Goal: Find specific page/section: Find specific page/section

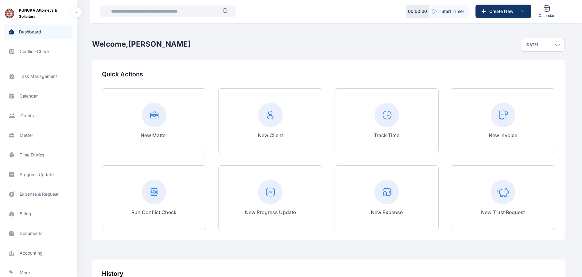
click at [33, 30] on span "Dashboard dashboard dashboard" at bounding box center [38, 32] width 69 height 15
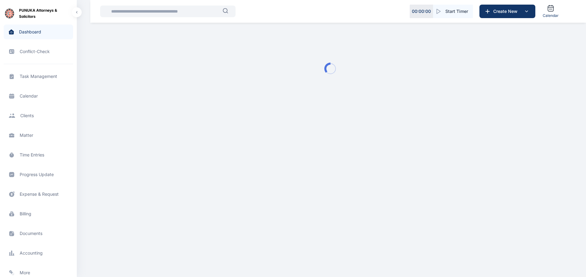
click at [143, 10] on input "text" at bounding box center [164, 11] width 115 height 12
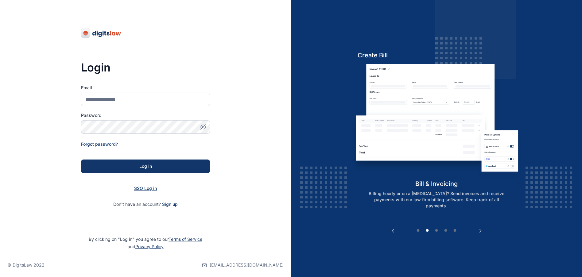
click at [140, 190] on span "SSO Log in" at bounding box center [145, 188] width 23 height 5
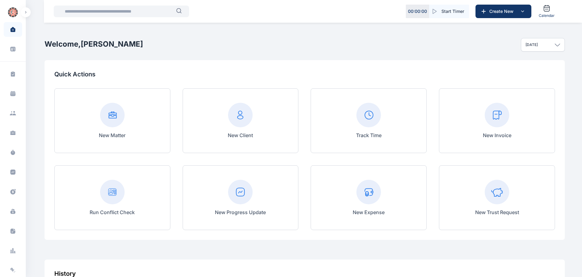
click at [98, 10] on input "text" at bounding box center [118, 11] width 115 height 12
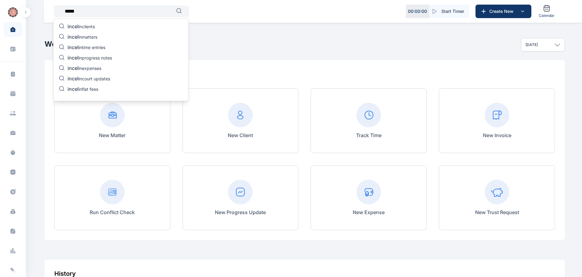
type input "*****"
click at [87, 38] on p "incel in matters" at bounding box center [83, 37] width 30 height 7
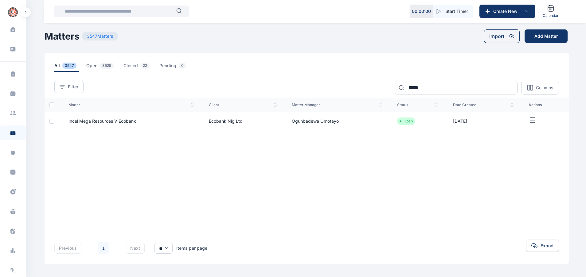
click at [533, 118] on icon "button" at bounding box center [531, 121] width 7 height 8
click at [130, 120] on span "Incel Mega Resources V Ecobank" at bounding box center [102, 120] width 68 height 5
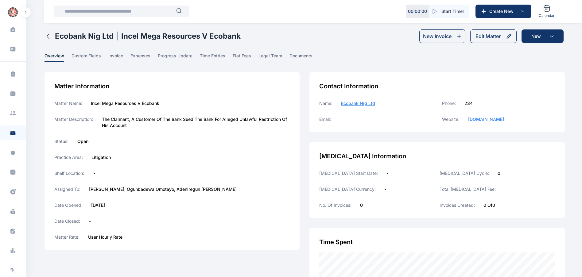
click at [179, 52] on main "Japhet Olayemi PUNUKA Attorneys & Solicitors Dashboard dashboard Conflict-Check…" at bounding box center [305, 198] width 521 height 397
click at [178, 58] on span "progress update" at bounding box center [175, 58] width 35 height 10
